Goal: Task Accomplishment & Management: Manage account settings

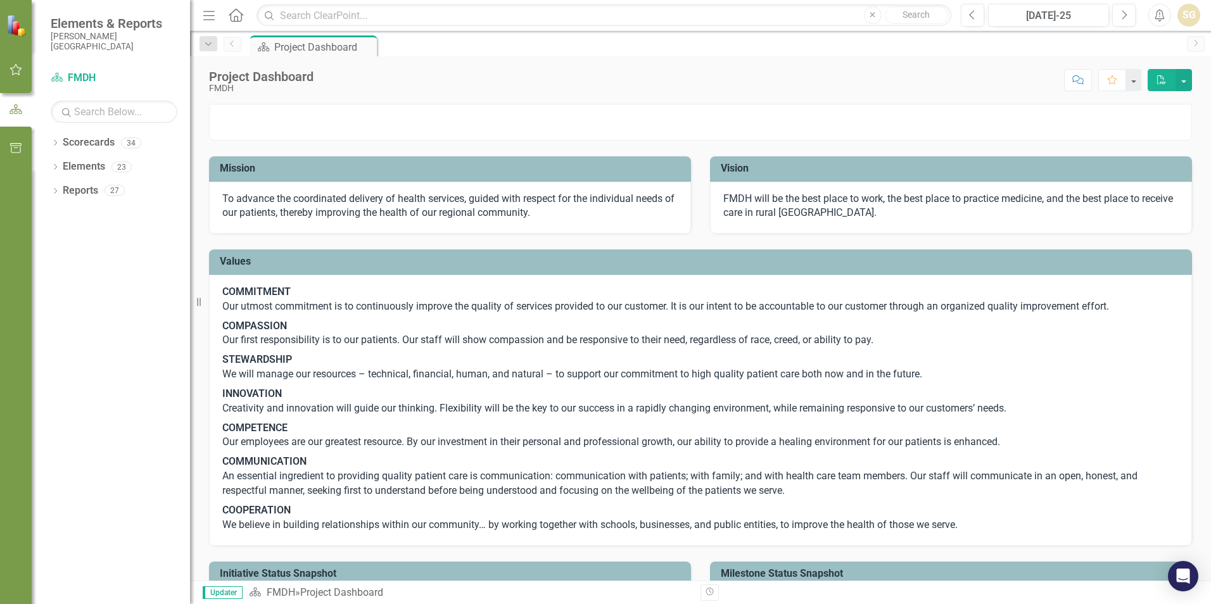
click at [10, 64] on button "button" at bounding box center [16, 70] width 29 height 27
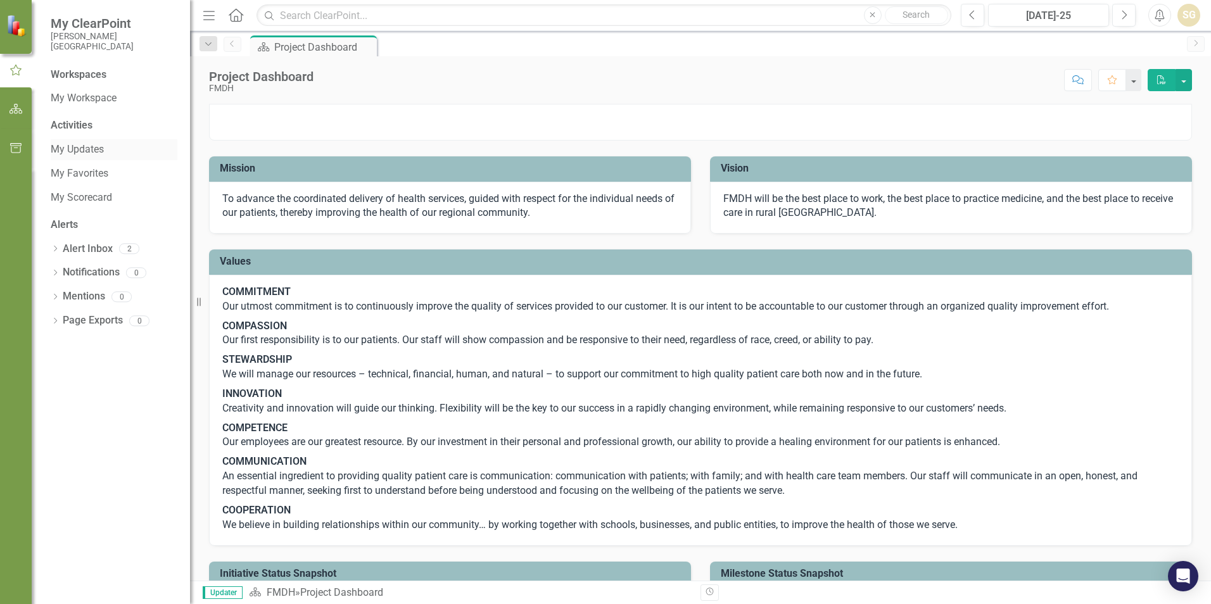
click at [84, 150] on link "My Updates" at bounding box center [114, 150] width 127 height 15
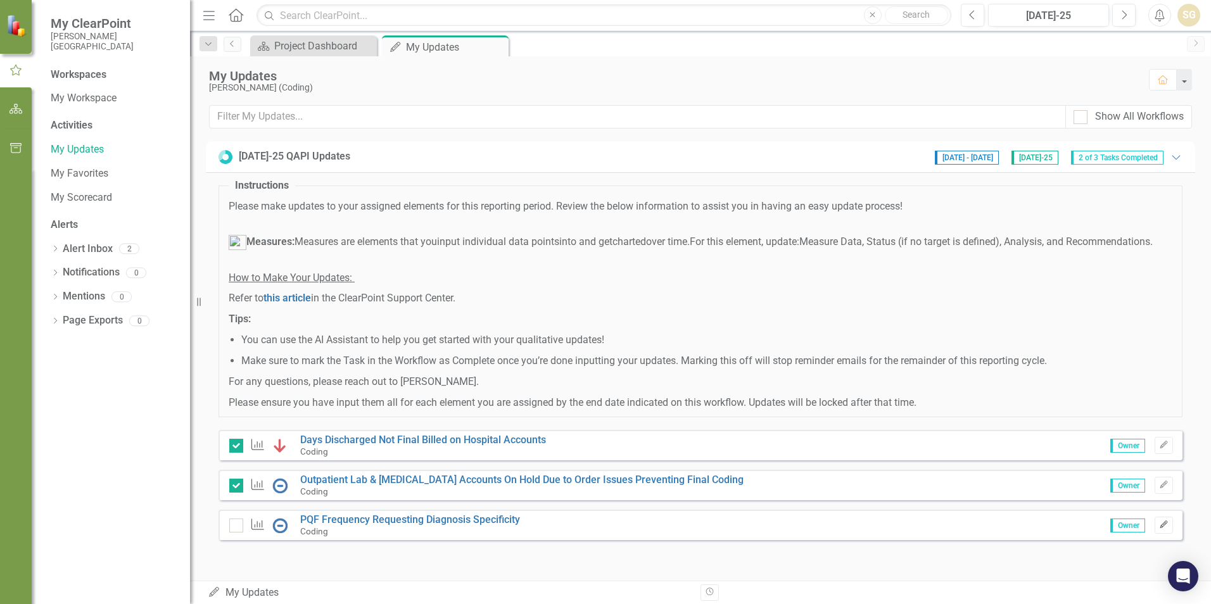
click at [1162, 533] on button "Edit" at bounding box center [1164, 525] width 18 height 16
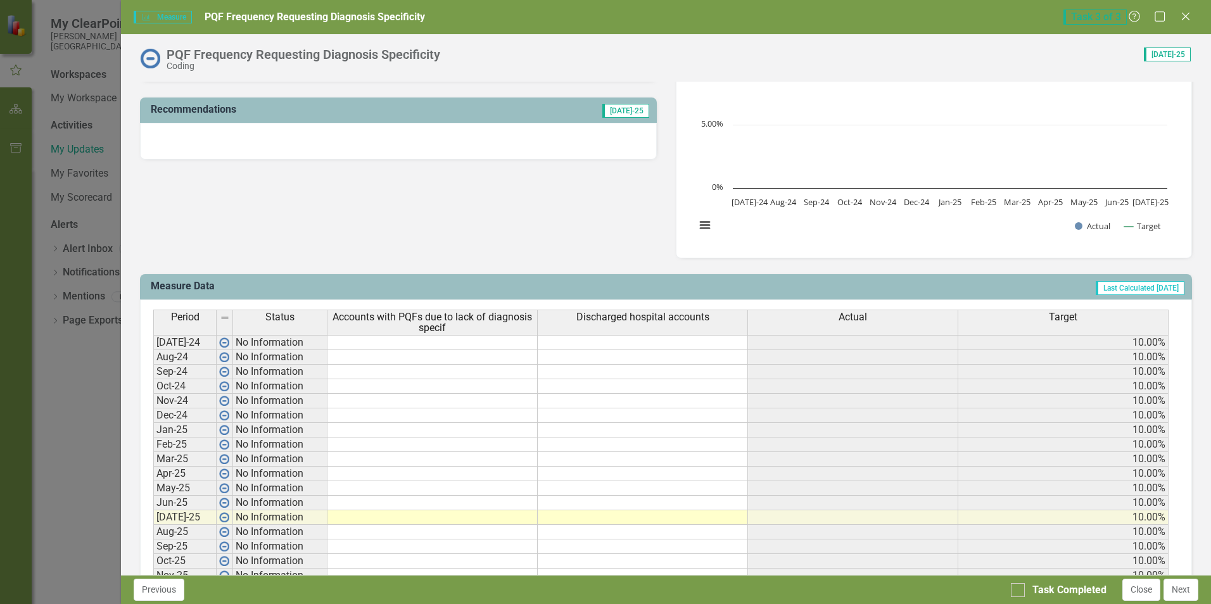
scroll to position [459, 0]
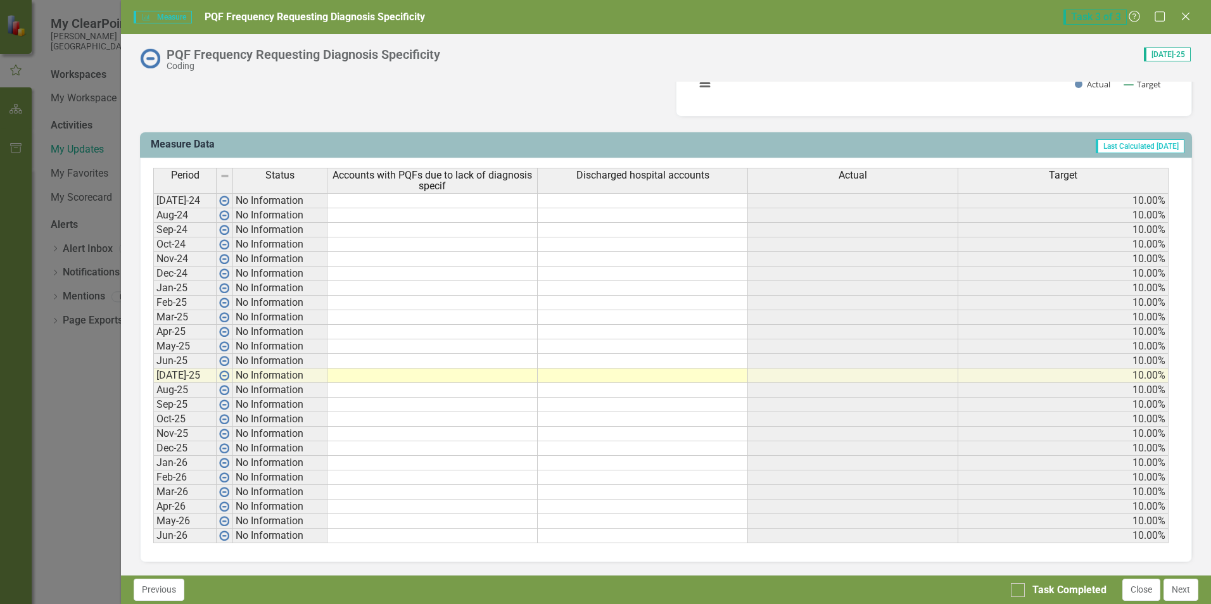
click at [343, 371] on td at bounding box center [433, 376] width 210 height 15
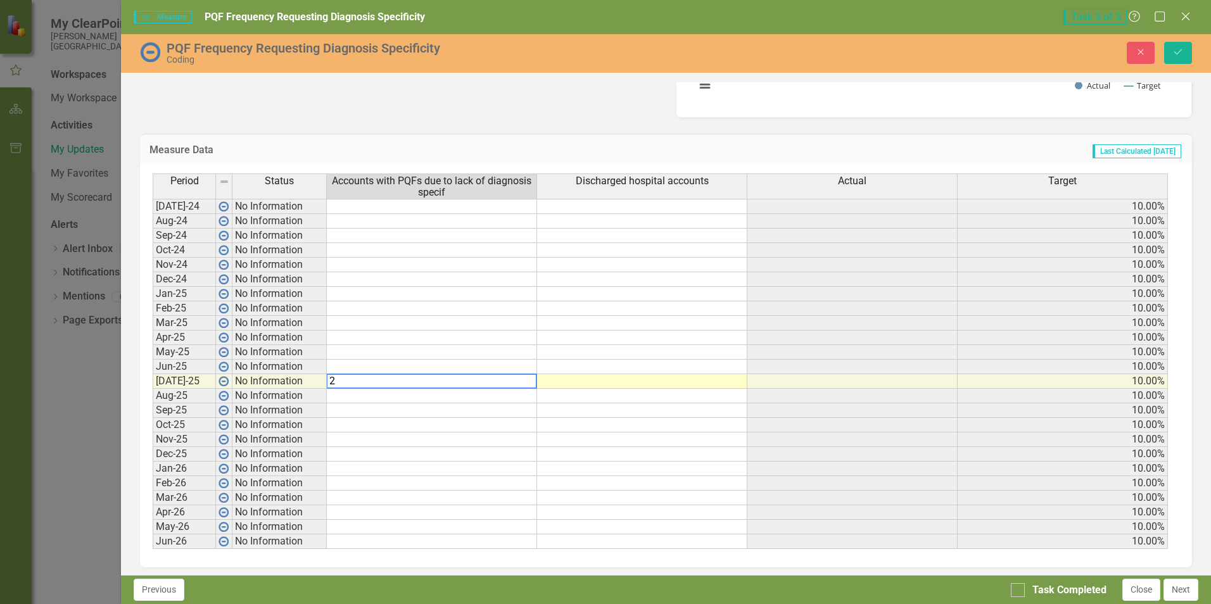
type textarea "25"
click at [1180, 58] on button "Save" at bounding box center [1178, 53] width 28 height 22
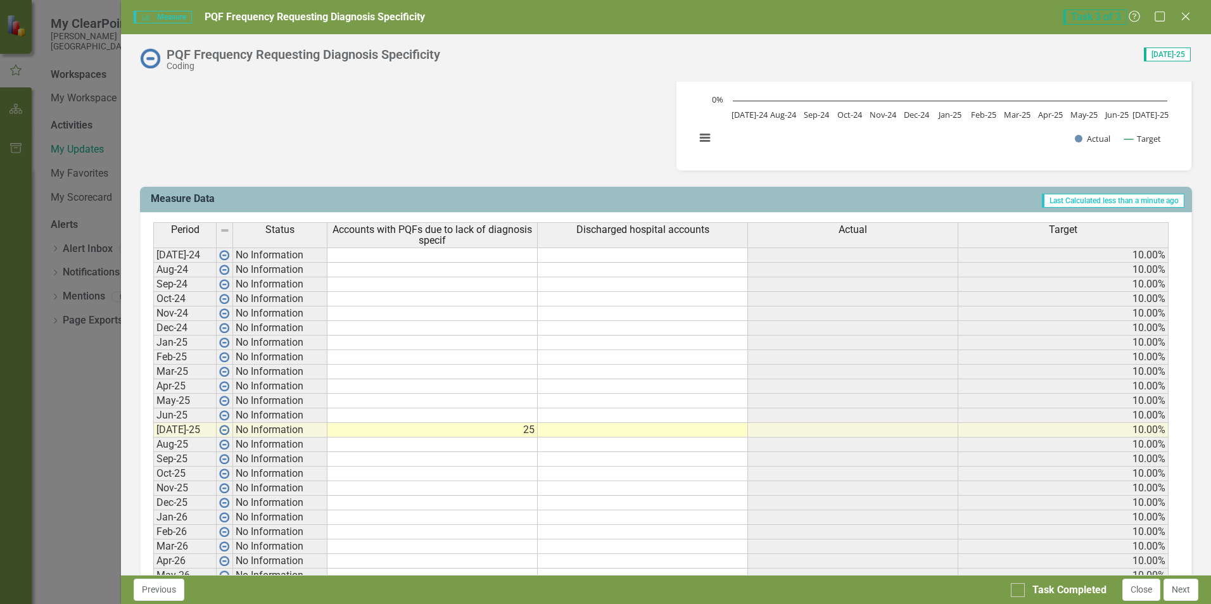
scroll to position [443, 0]
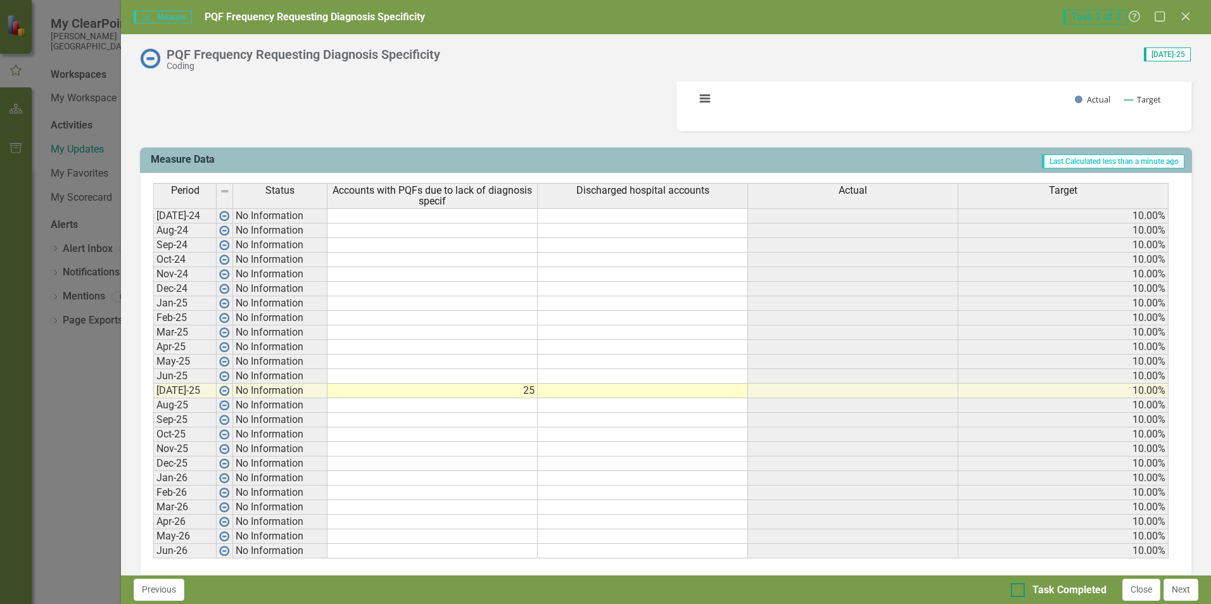
click at [1020, 591] on div at bounding box center [1018, 590] width 14 height 14
click at [1019, 591] on input "Task Completed" at bounding box center [1015, 587] width 8 height 8
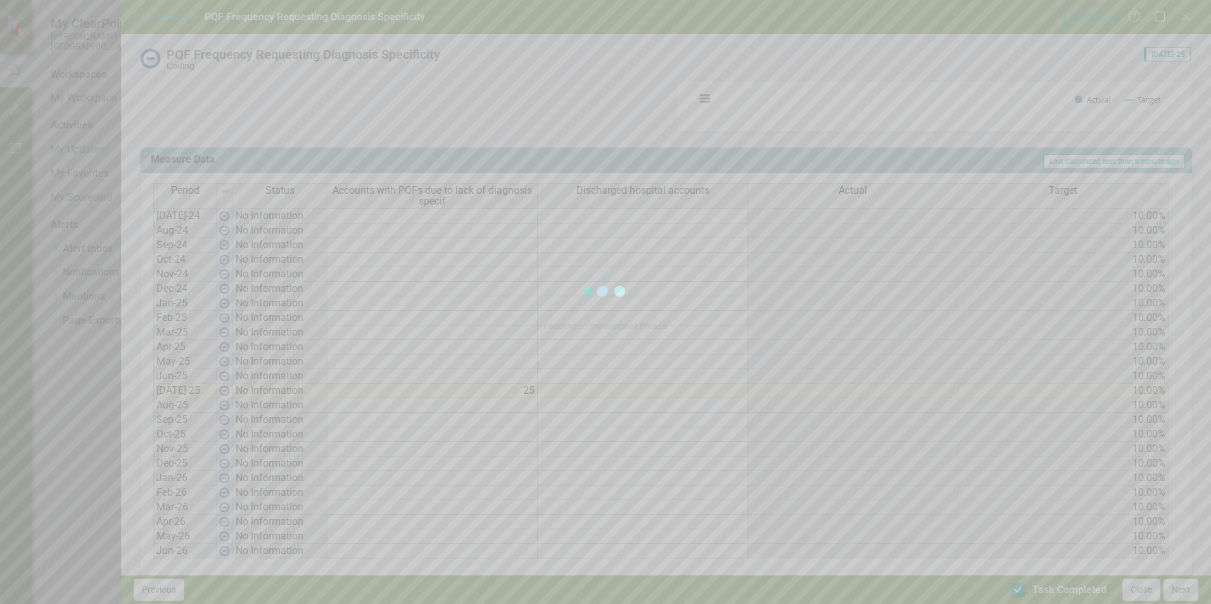
checkbox input "true"
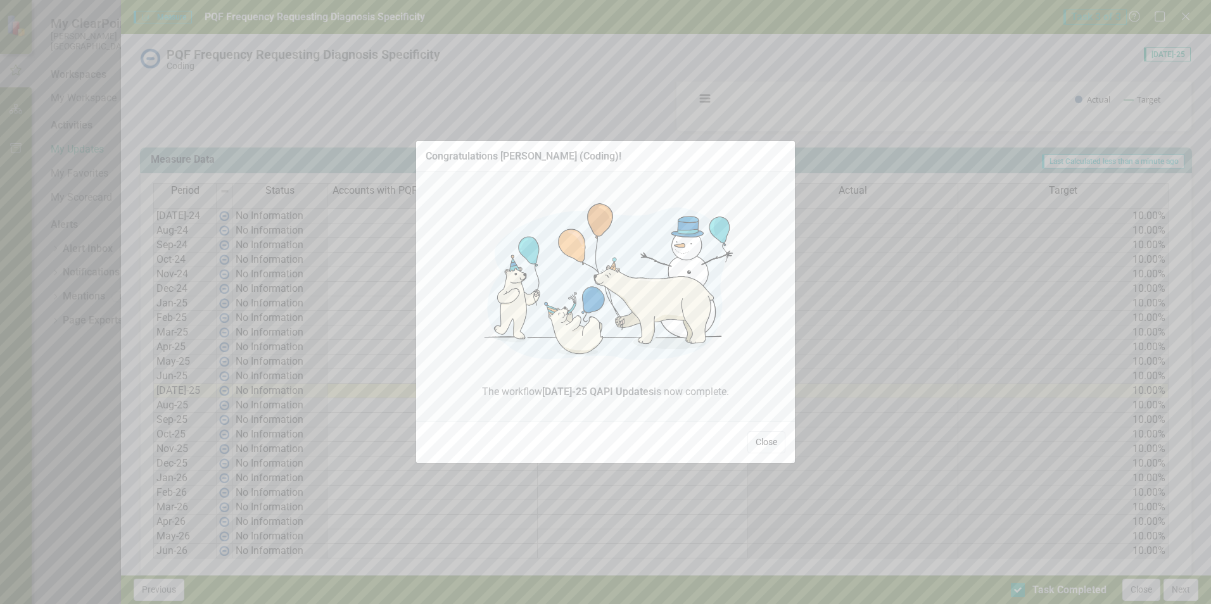
click at [775, 435] on button "Close" at bounding box center [767, 442] width 38 height 22
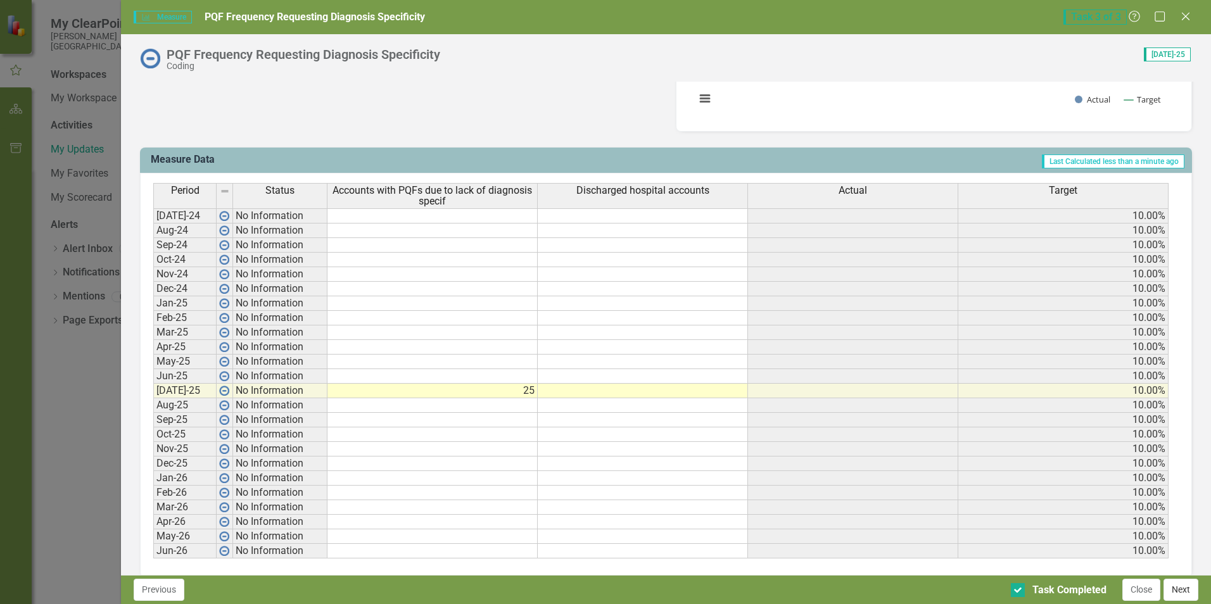
click at [1190, 589] on button "Next" at bounding box center [1181, 590] width 35 height 22
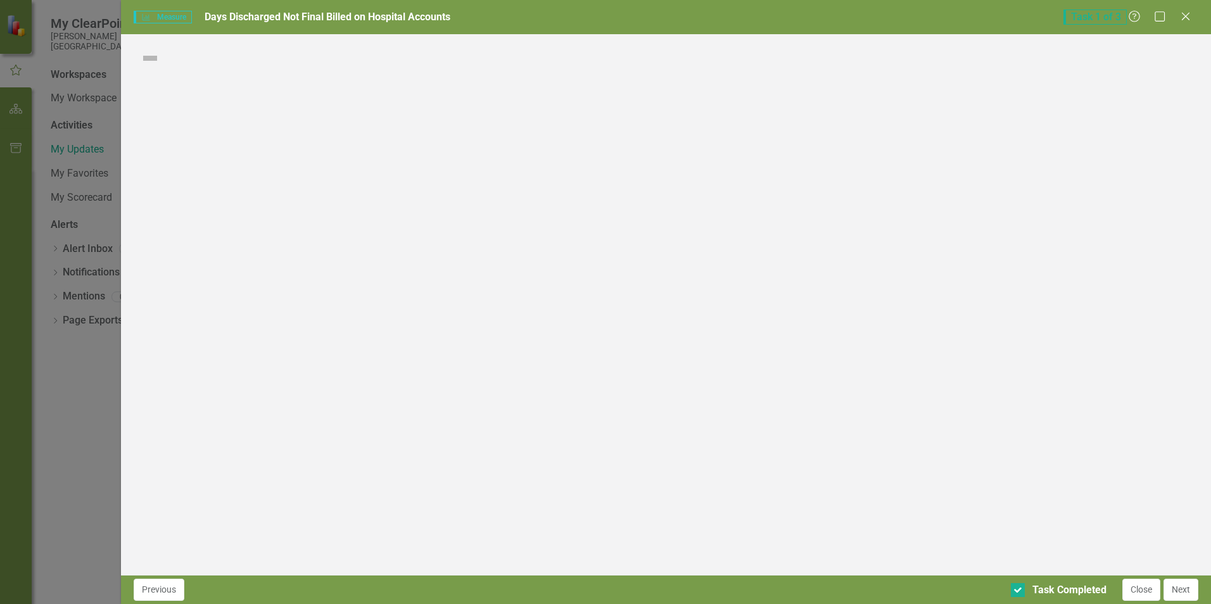
checkbox input "true"
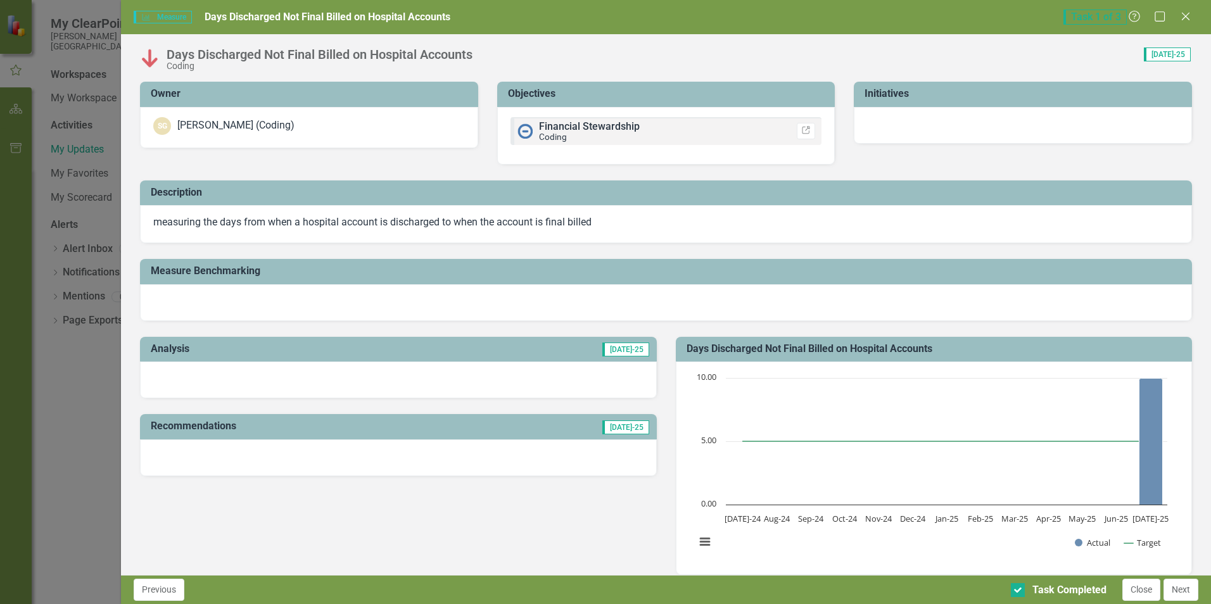
click at [1190, 589] on button "Next" at bounding box center [1181, 590] width 35 height 22
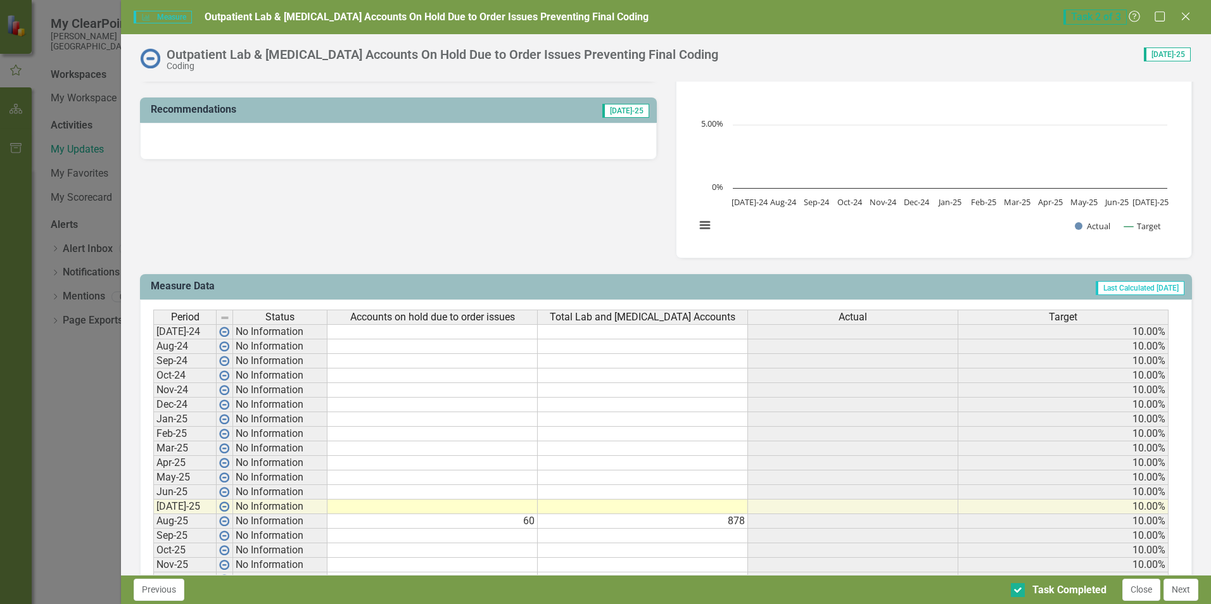
scroll to position [380, 0]
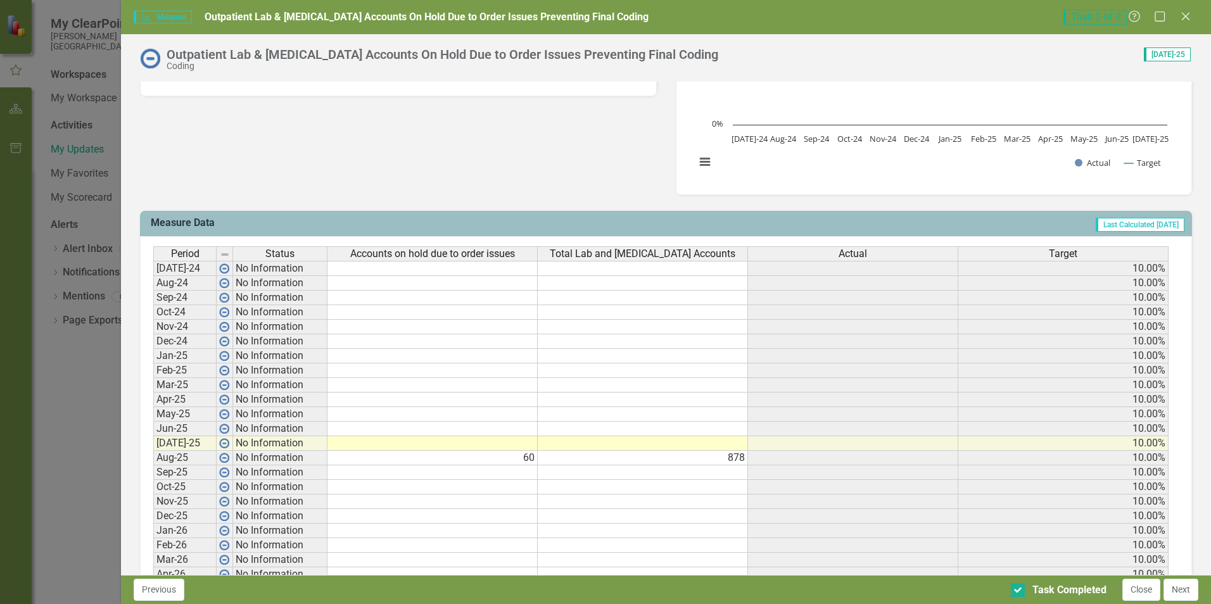
click at [526, 440] on td at bounding box center [433, 444] width 210 height 15
click at [526, 442] on td at bounding box center [433, 444] width 210 height 15
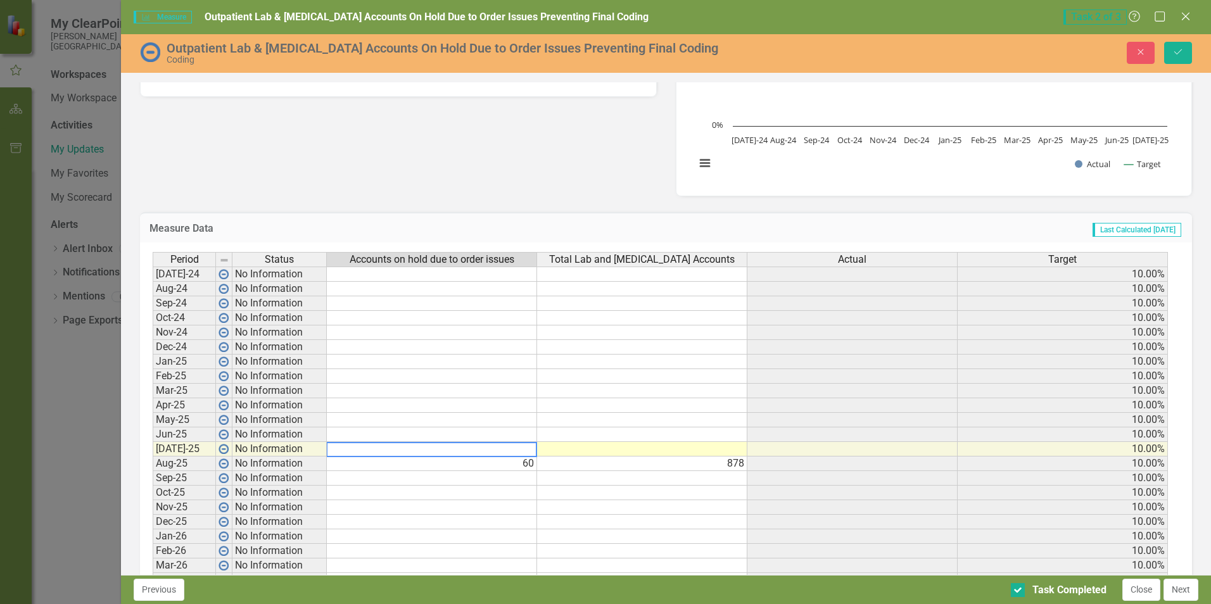
click at [526, 447] on textarea at bounding box center [431, 449] width 211 height 15
click at [532, 468] on td "60" at bounding box center [432, 464] width 210 height 15
click at [532, 464] on td "60" at bounding box center [432, 464] width 210 height 15
type textarea "6"
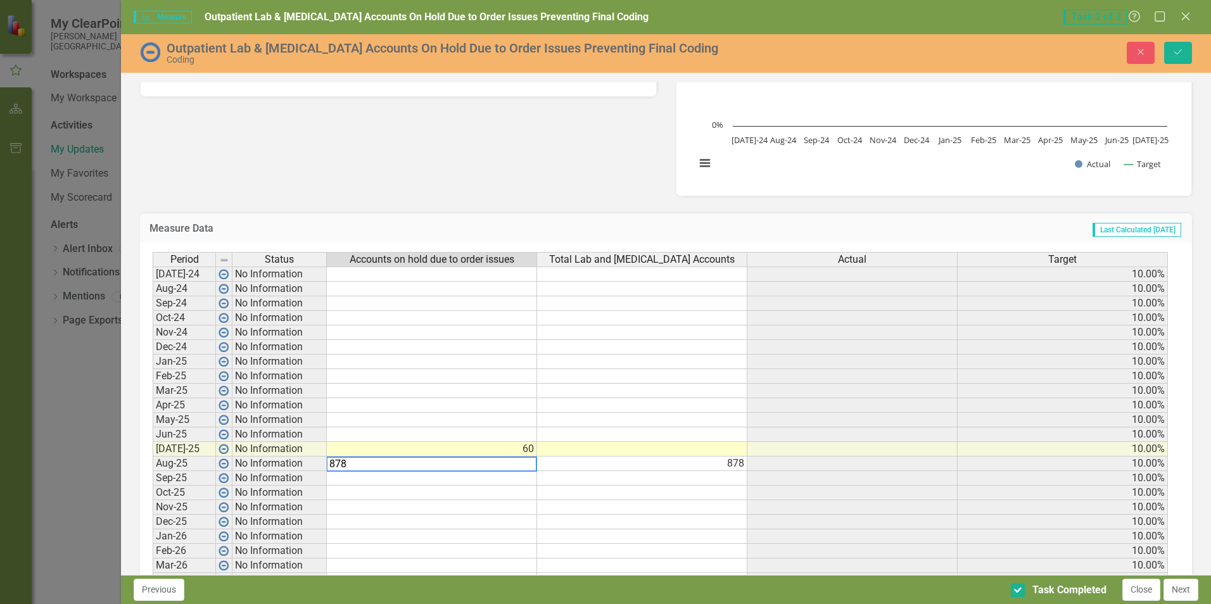
click at [746, 468] on td "878" at bounding box center [642, 464] width 210 height 15
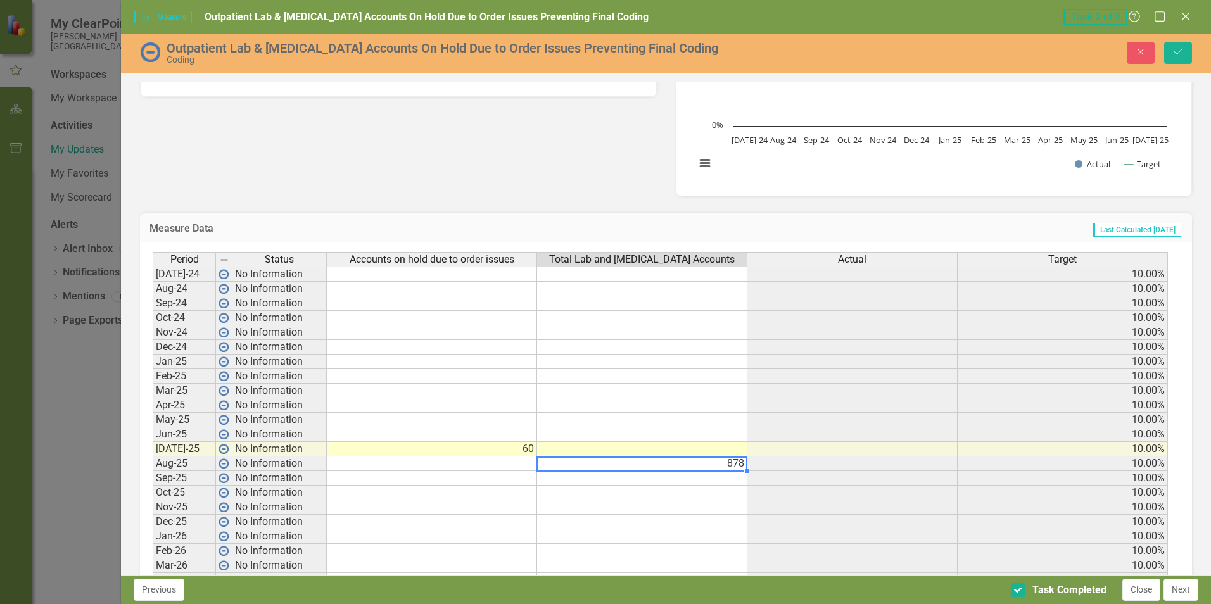
click at [746, 468] on td "878" at bounding box center [642, 464] width 210 height 15
type textarea "878"
click at [520, 466] on td at bounding box center [432, 464] width 210 height 15
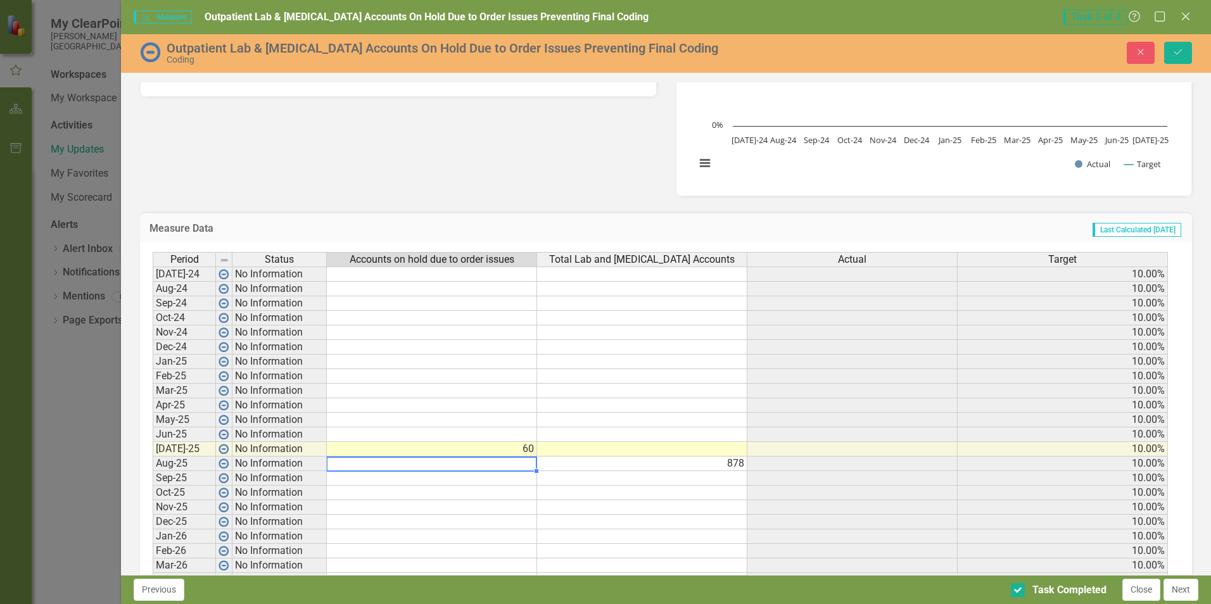
click at [520, 466] on td at bounding box center [432, 464] width 210 height 15
type textarea "60"
click at [533, 445] on td "60" at bounding box center [432, 449] width 210 height 15
click at [533, 447] on td "60" at bounding box center [432, 449] width 210 height 15
type textarea "6"
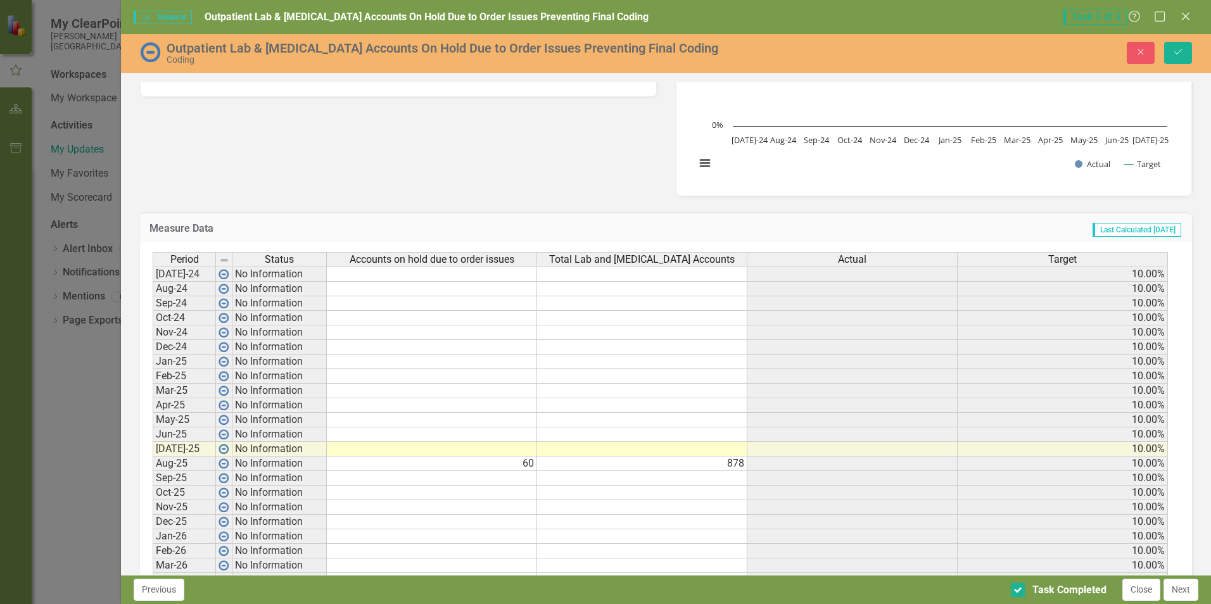
click at [528, 224] on h3 "Measure Data" at bounding box center [365, 228] width 430 height 11
click at [1181, 52] on icon "Save" at bounding box center [1178, 52] width 11 height 9
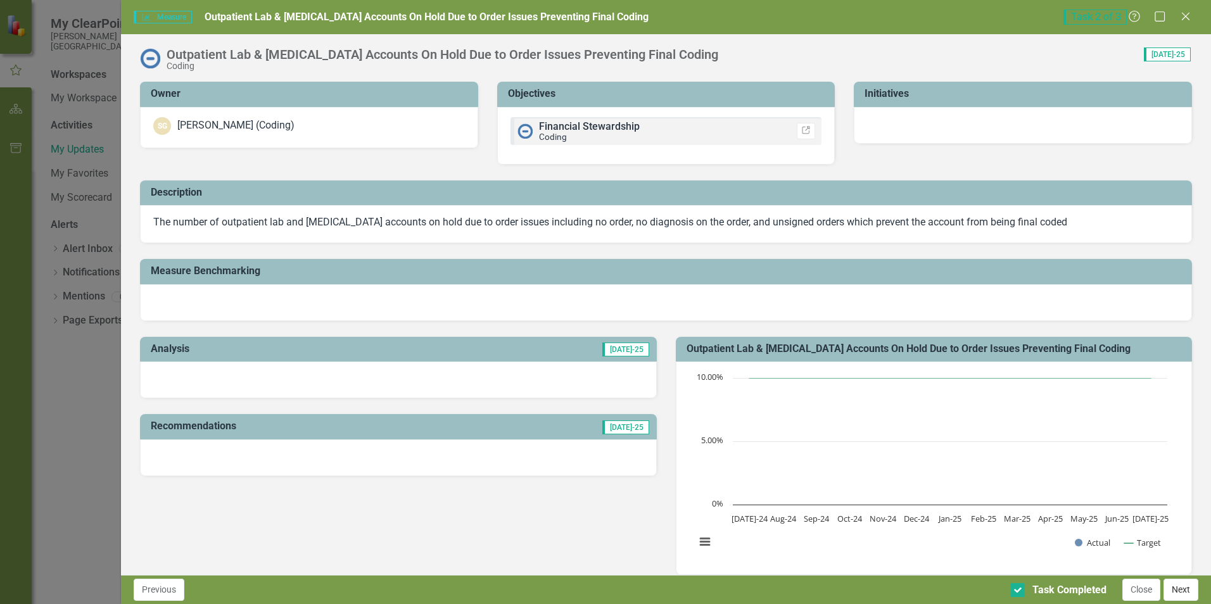
click at [1188, 586] on button "Next" at bounding box center [1181, 590] width 35 height 22
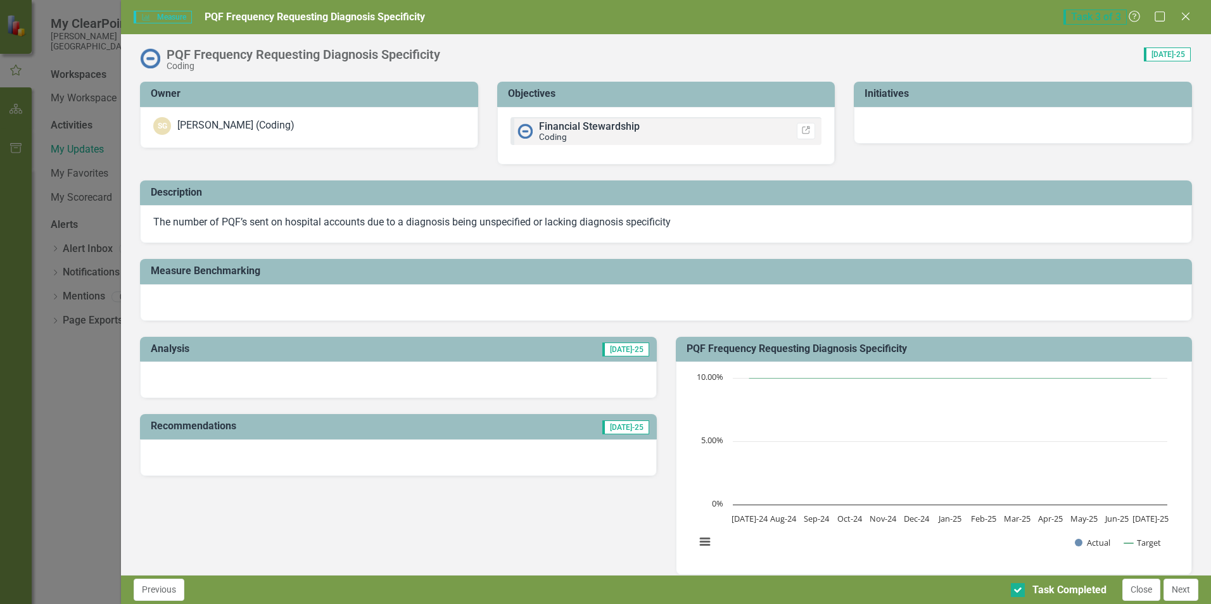
click at [1188, 585] on button "Next" at bounding box center [1181, 590] width 35 height 22
click at [1149, 585] on button "Close" at bounding box center [1142, 590] width 38 height 22
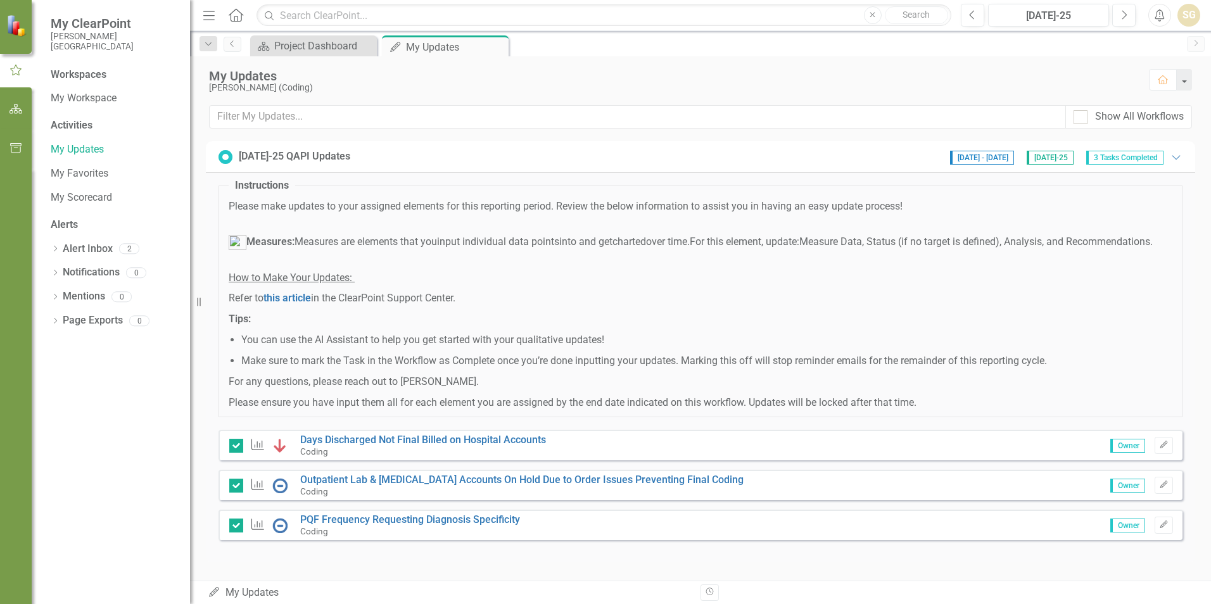
scroll to position [0, 0]
click at [1183, 16] on div "SG" at bounding box center [1189, 15] width 23 height 23
click at [1159, 158] on link "Logout Log Out" at bounding box center [1150, 159] width 100 height 23
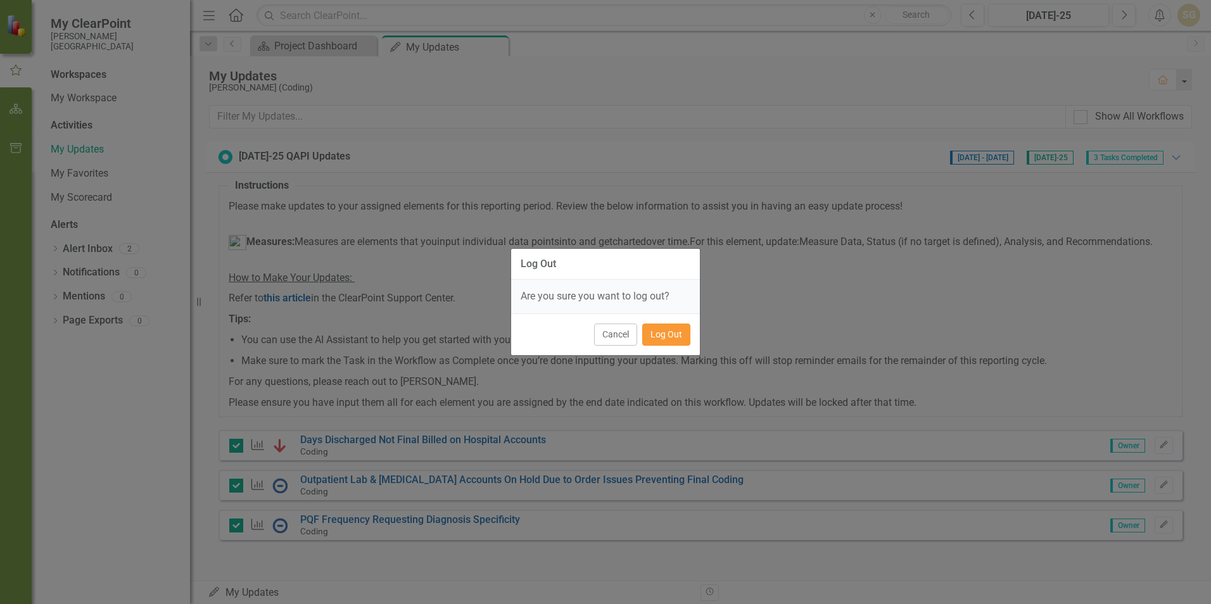
click at [661, 336] on button "Log Out" at bounding box center [666, 335] width 48 height 22
